Goal: Information Seeking & Learning: Find specific page/section

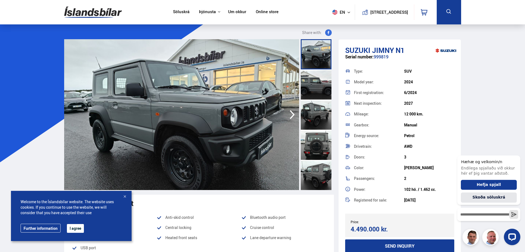
click at [92, 12] on img at bounding box center [93, 12] width 58 height 18
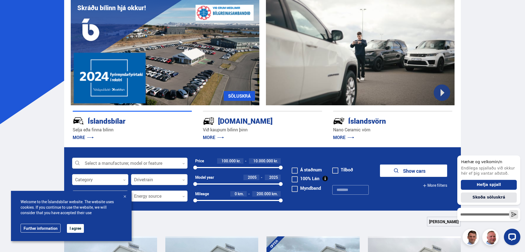
scroll to position [137, 0]
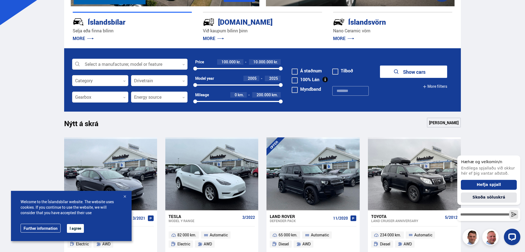
click at [126, 195] on div at bounding box center [124, 196] width 5 height 5
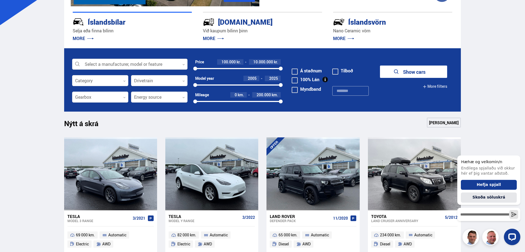
click at [139, 62] on div at bounding box center [129, 64] width 115 height 11
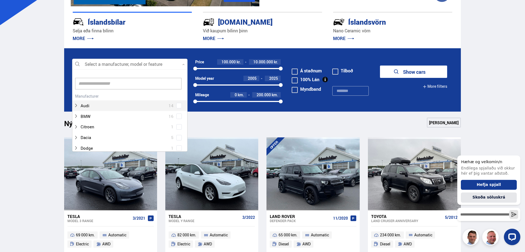
scroll to position [82, 114]
click at [111, 84] on input at bounding box center [128, 84] width 106 height 12
type input "***"
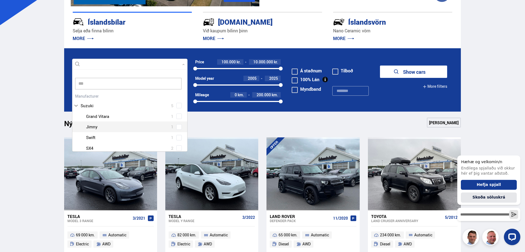
scroll to position [8, 0]
click at [136, 120] on div at bounding box center [135, 119] width 101 height 8
click at [176, 118] on div "Suzuki Grand Vitara 1 Suzuki Jimny 1 Suzuki Swift 1 Suzuki SX4 2" at bounding box center [129, 135] width 115 height 42
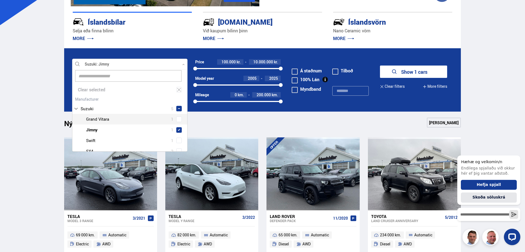
click at [417, 70] on button "Show 1 cars" at bounding box center [413, 71] width 67 height 12
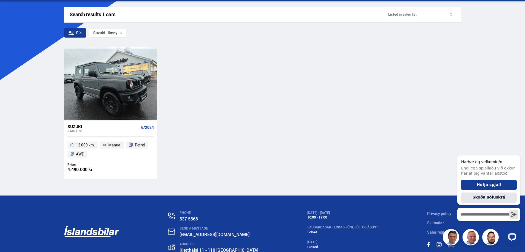
scroll to position [78, 0]
